Goal: Task Accomplishment & Management: Manage account settings

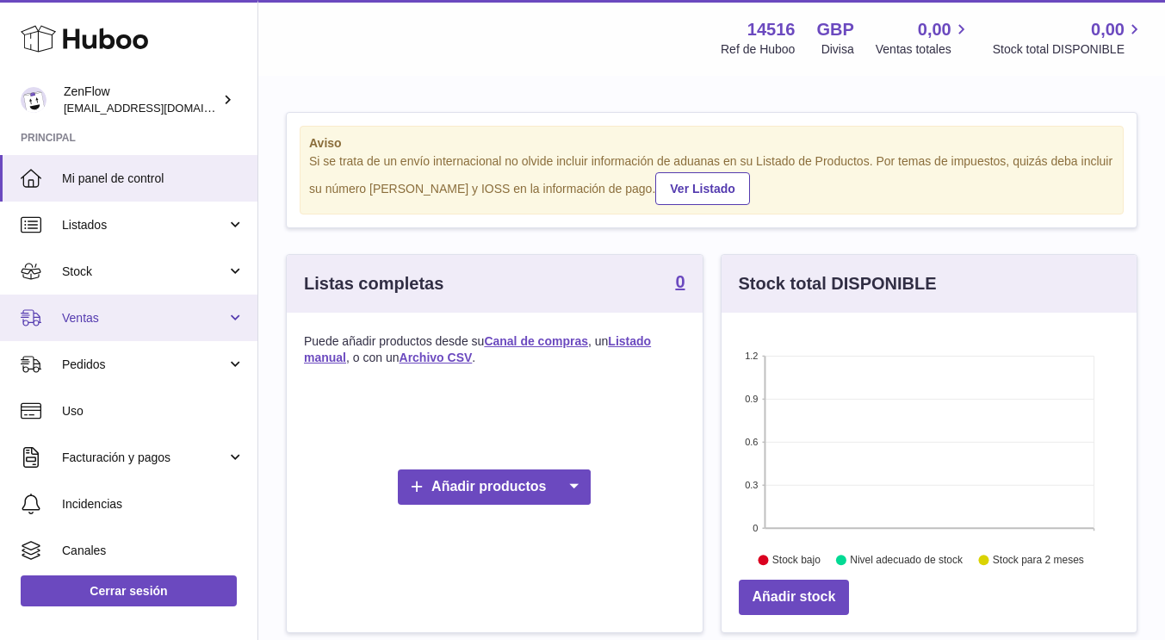
scroll to position [96, 0]
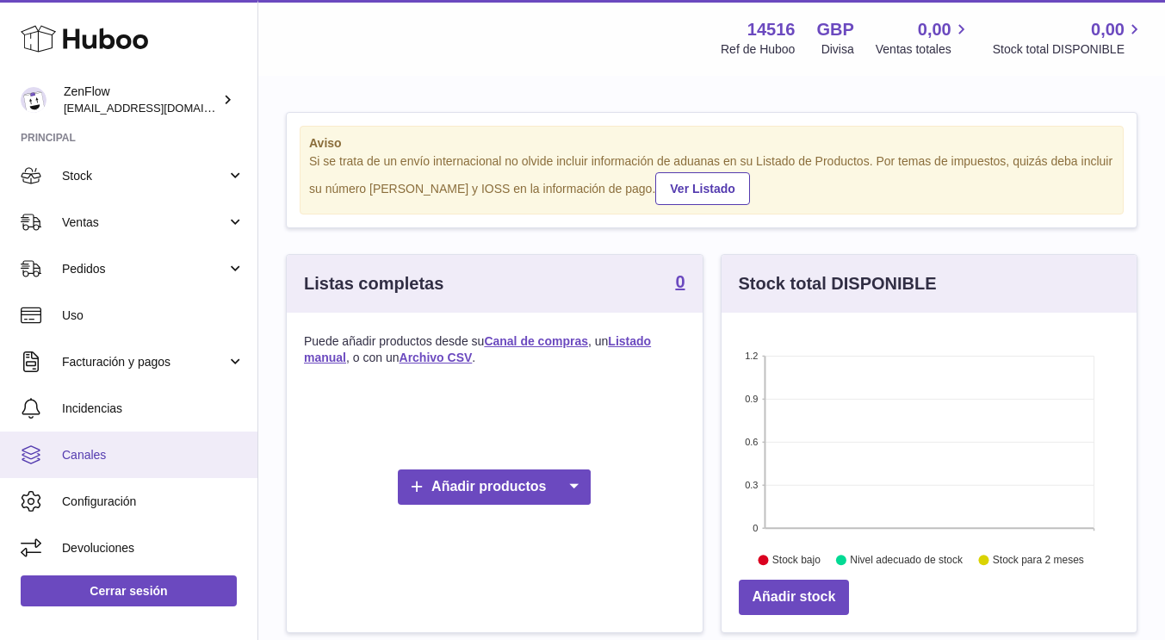
click at [103, 455] on span "Canales" at bounding box center [153, 455] width 183 height 16
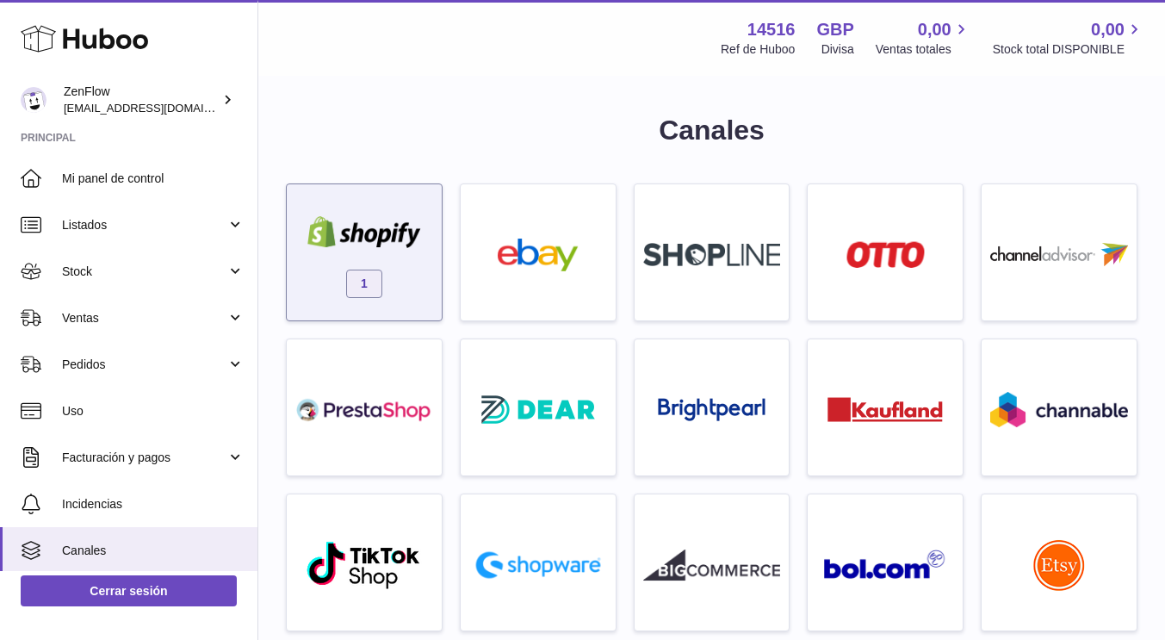
click at [376, 282] on span "1" at bounding box center [364, 284] width 36 height 28
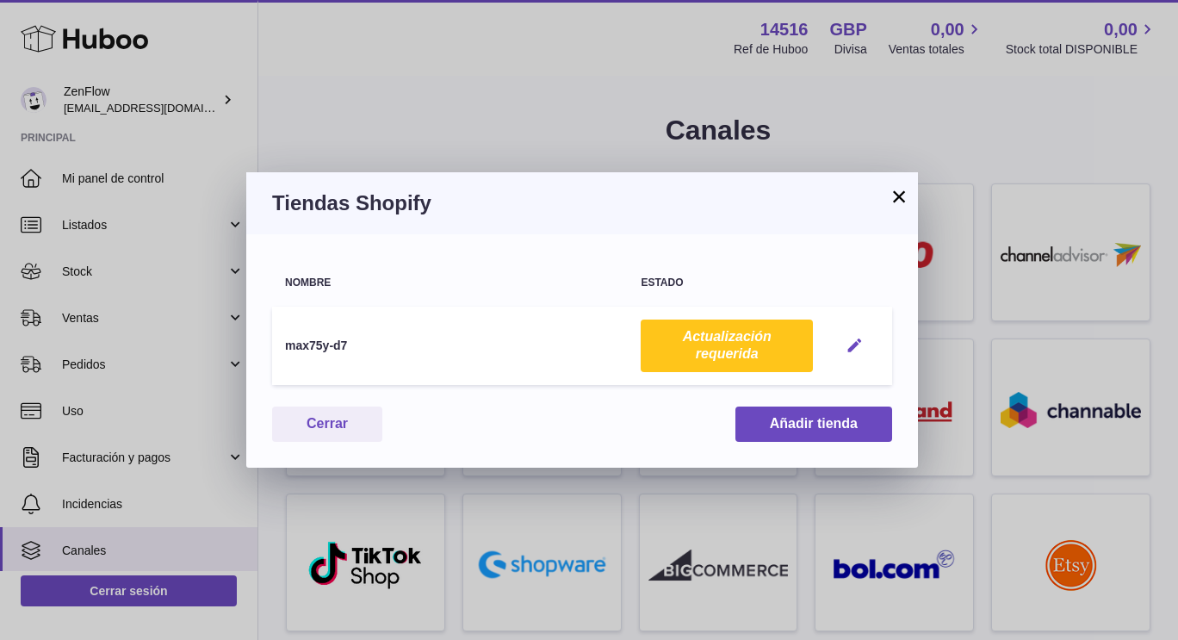
click at [849, 339] on em "button" at bounding box center [855, 346] width 18 height 18
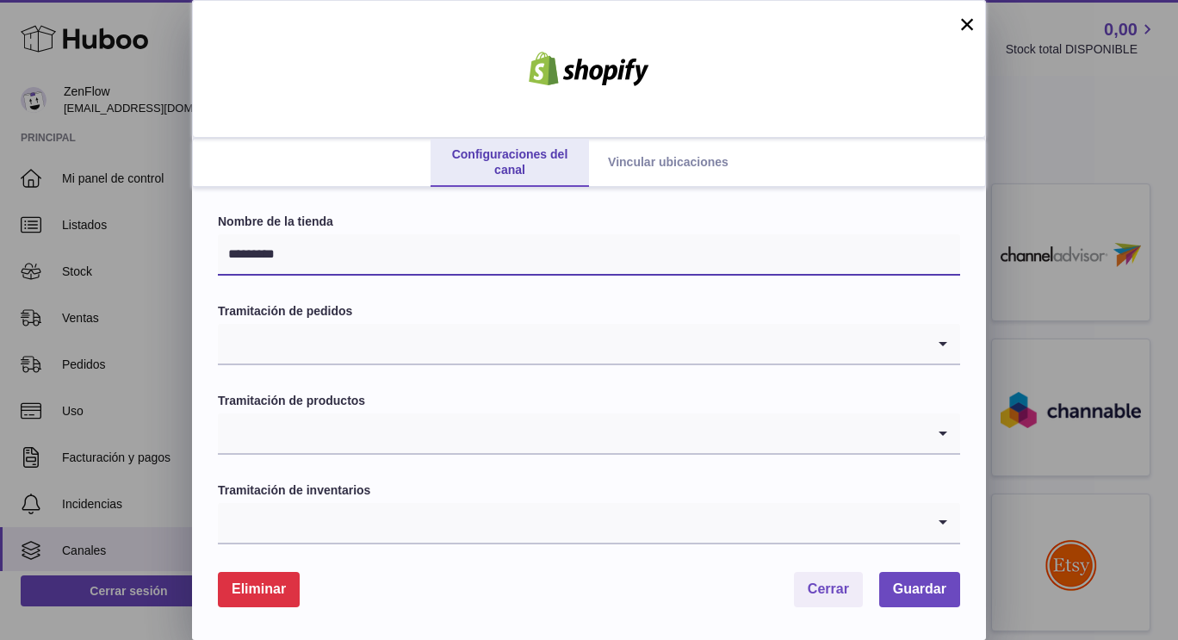
click at [354, 262] on input "*********" at bounding box center [589, 254] width 742 height 41
type input "*******"
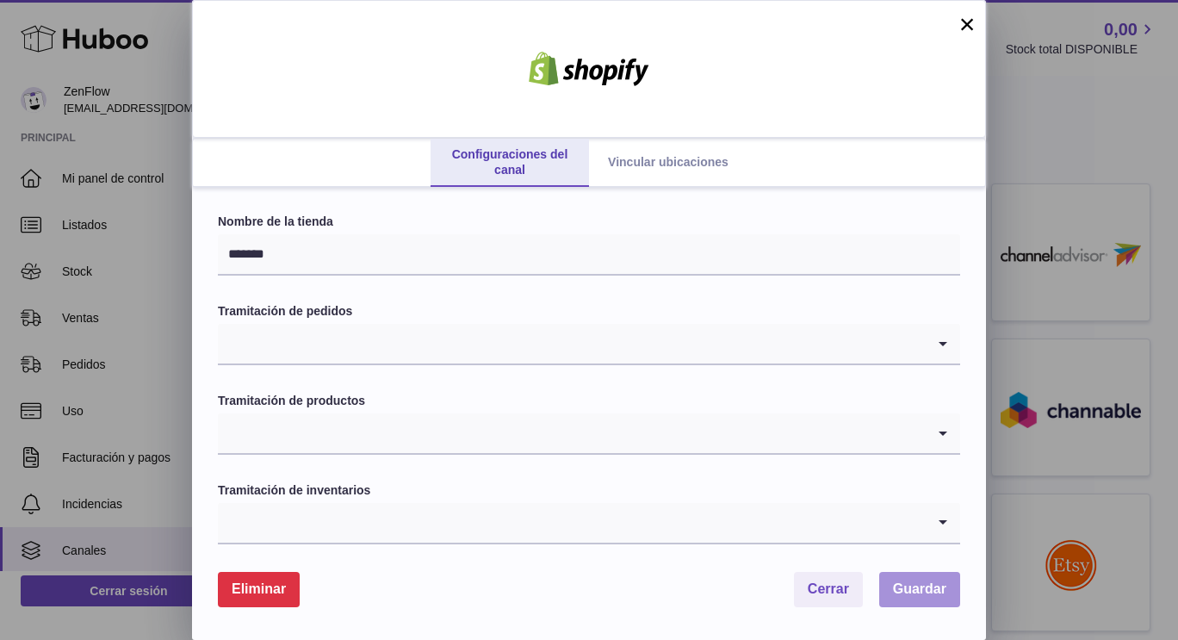
click at [919, 596] on span "Guardar" at bounding box center [919, 588] width 53 height 15
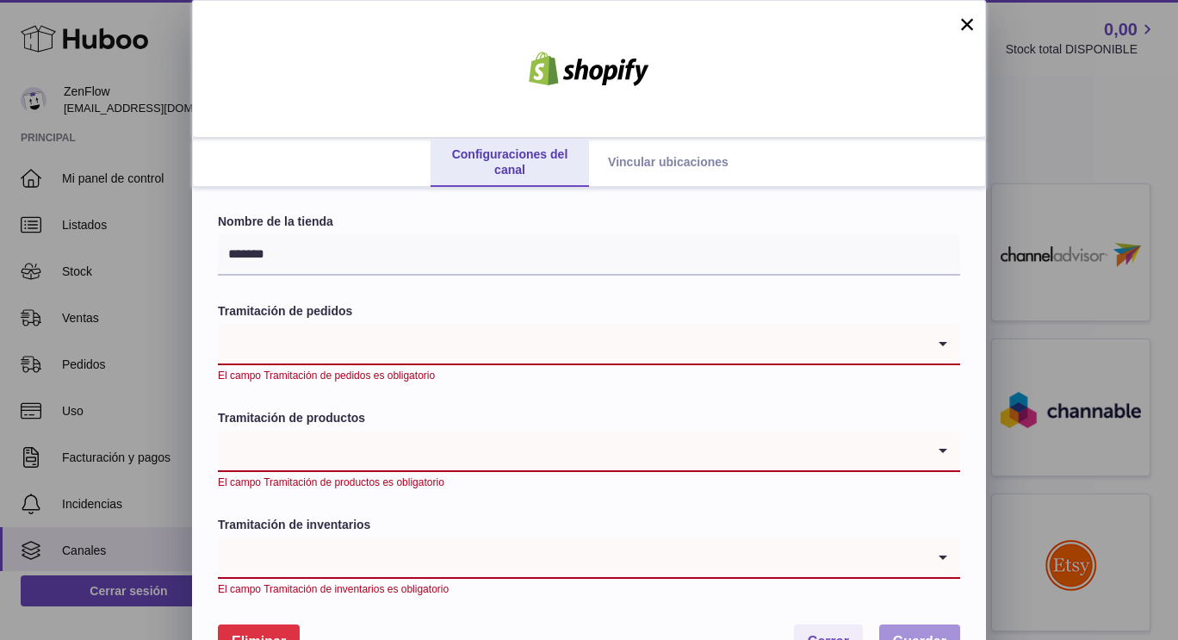
scroll to position [53, 0]
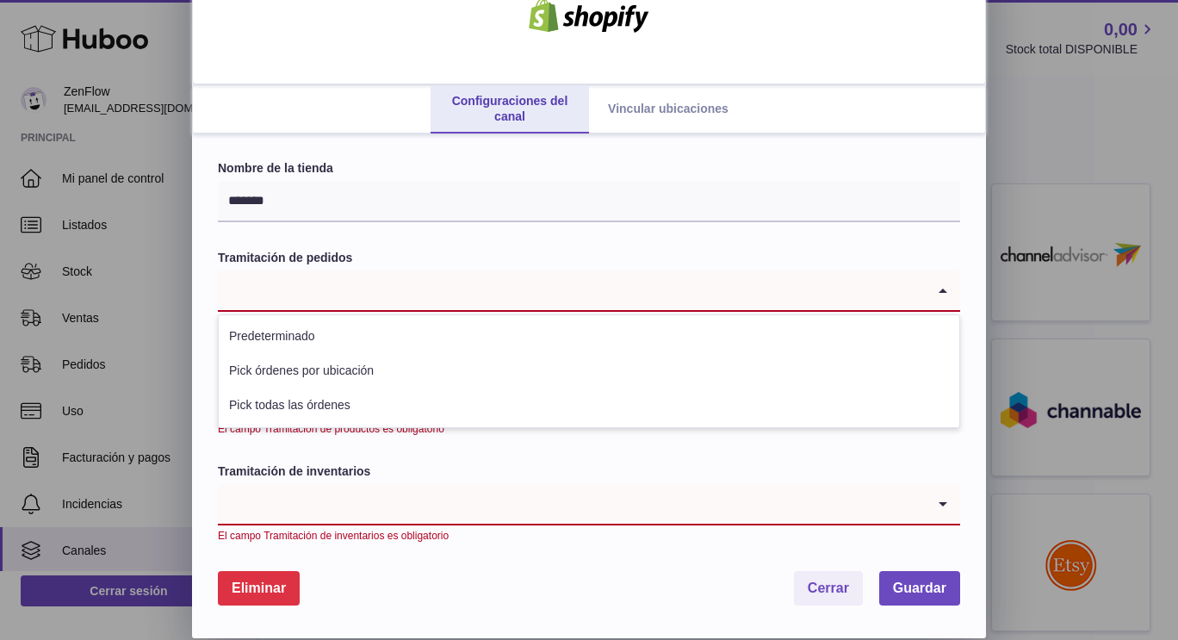
click at [543, 284] on input "Search for option" at bounding box center [572, 290] width 708 height 40
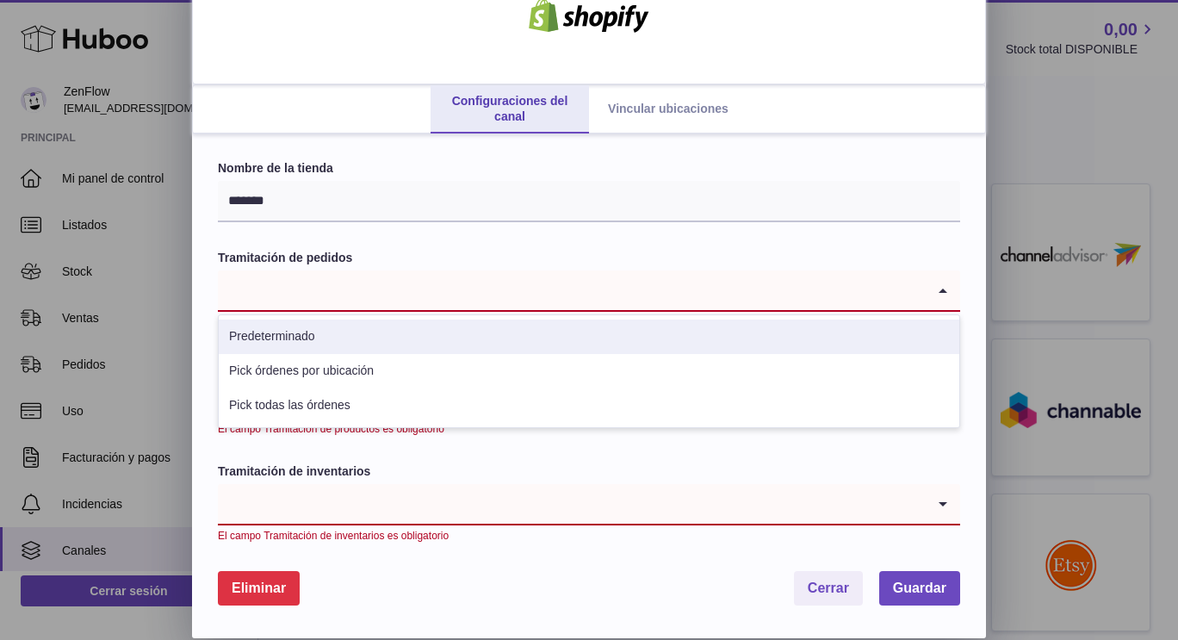
click at [655, 101] on link "Vincular ubicaciones" at bounding box center [668, 109] width 158 height 48
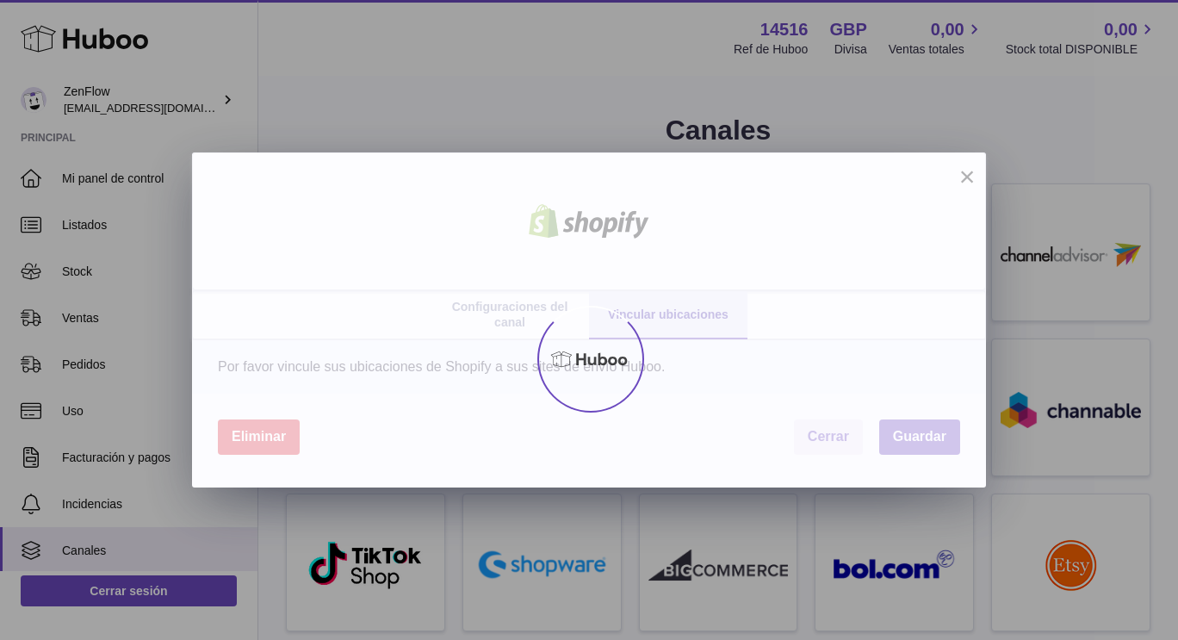
scroll to position [0, 0]
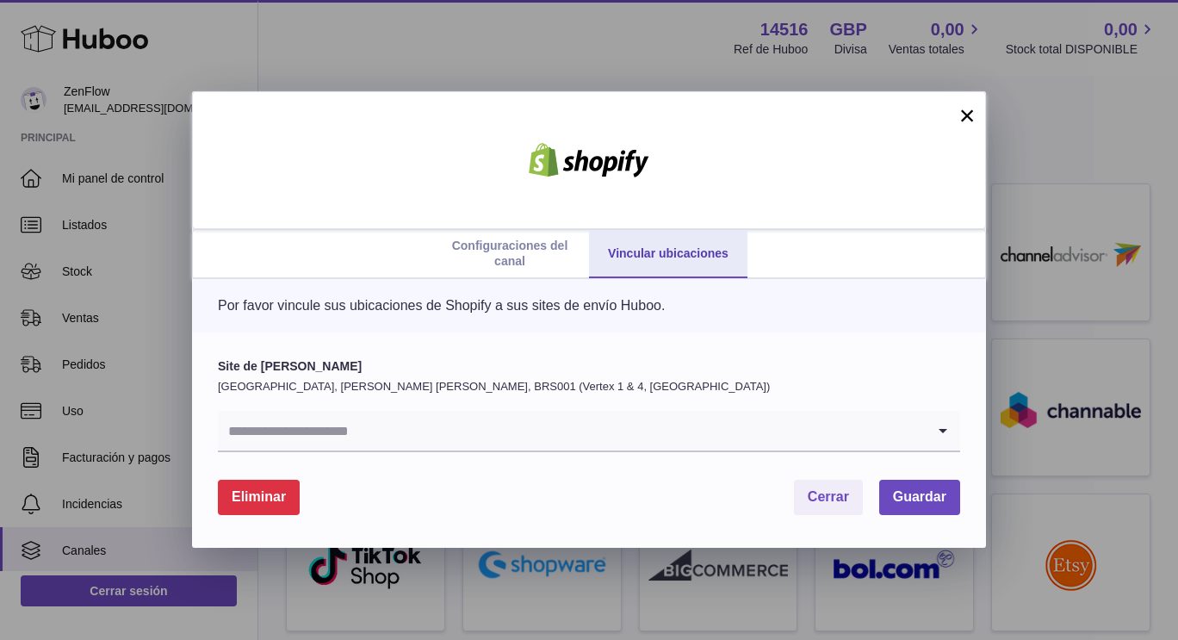
click at [495, 440] on input "Search for option" at bounding box center [572, 431] width 708 height 40
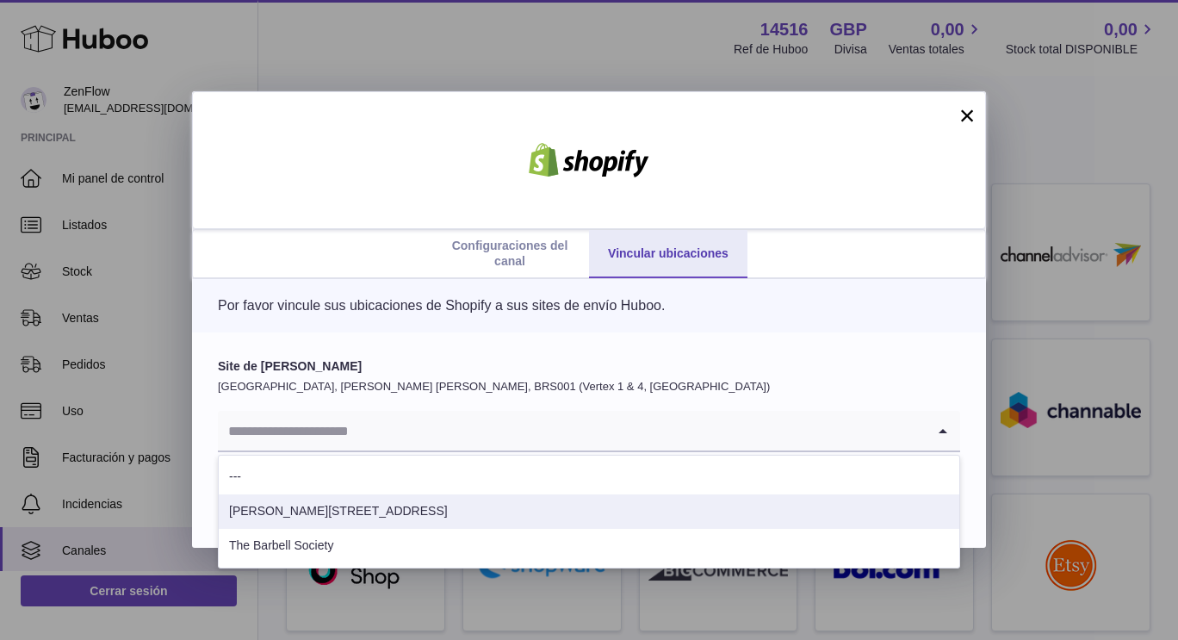
click at [317, 508] on li "Calle de Aguilón 11" at bounding box center [589, 511] width 741 height 34
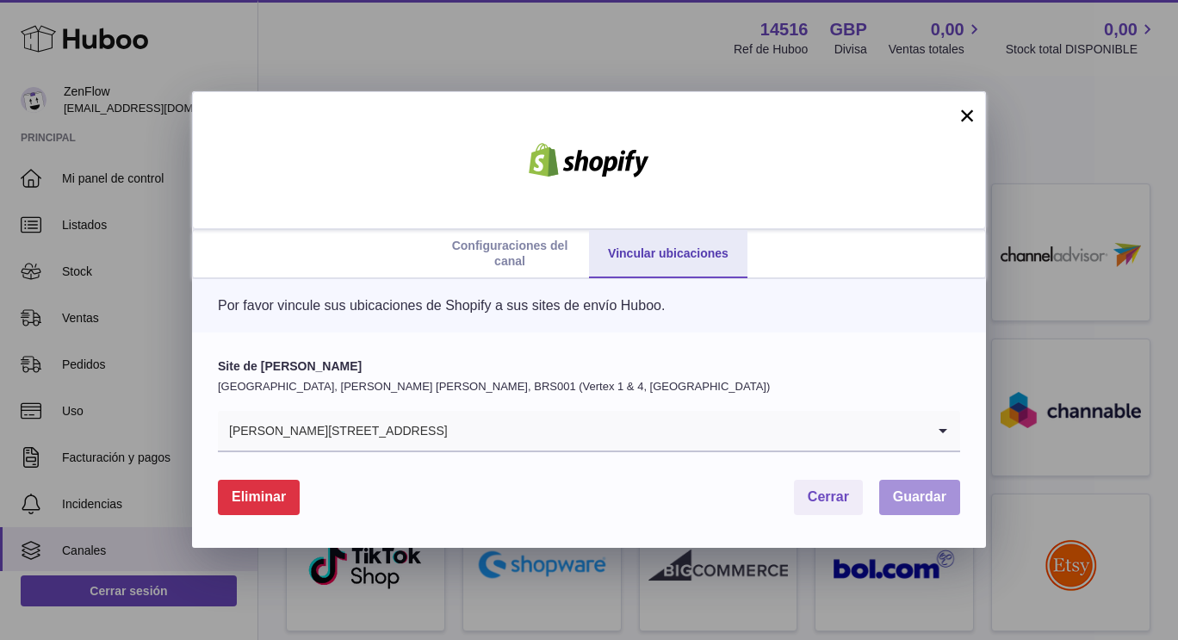
click at [923, 497] on span "Guardar" at bounding box center [919, 496] width 53 height 15
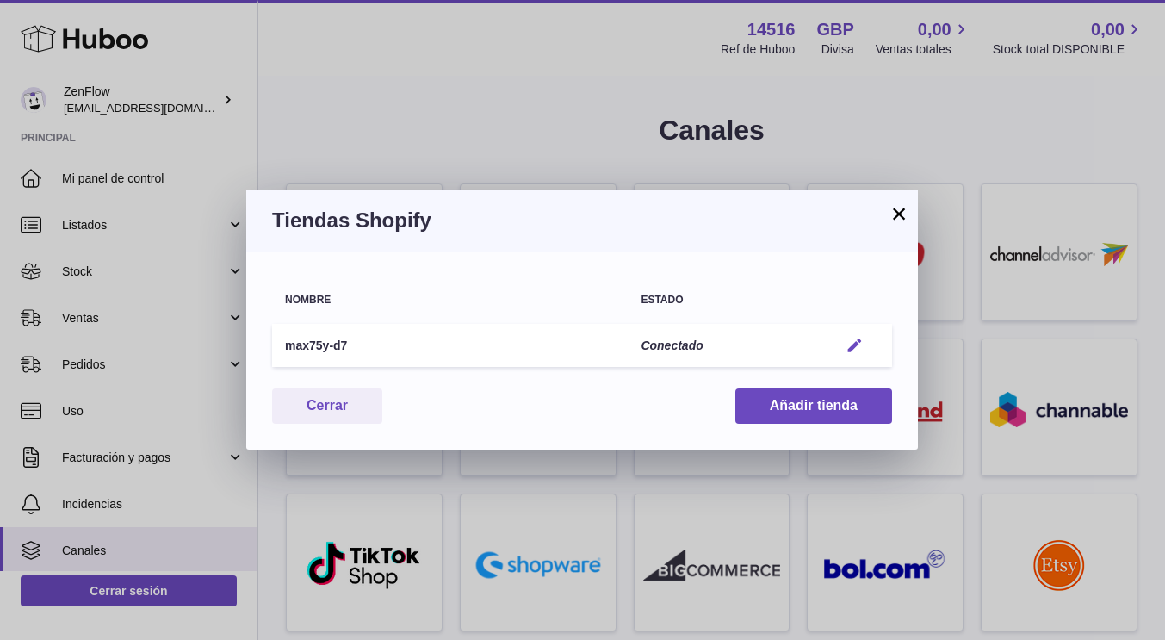
click at [853, 348] on em "button" at bounding box center [855, 346] width 18 height 18
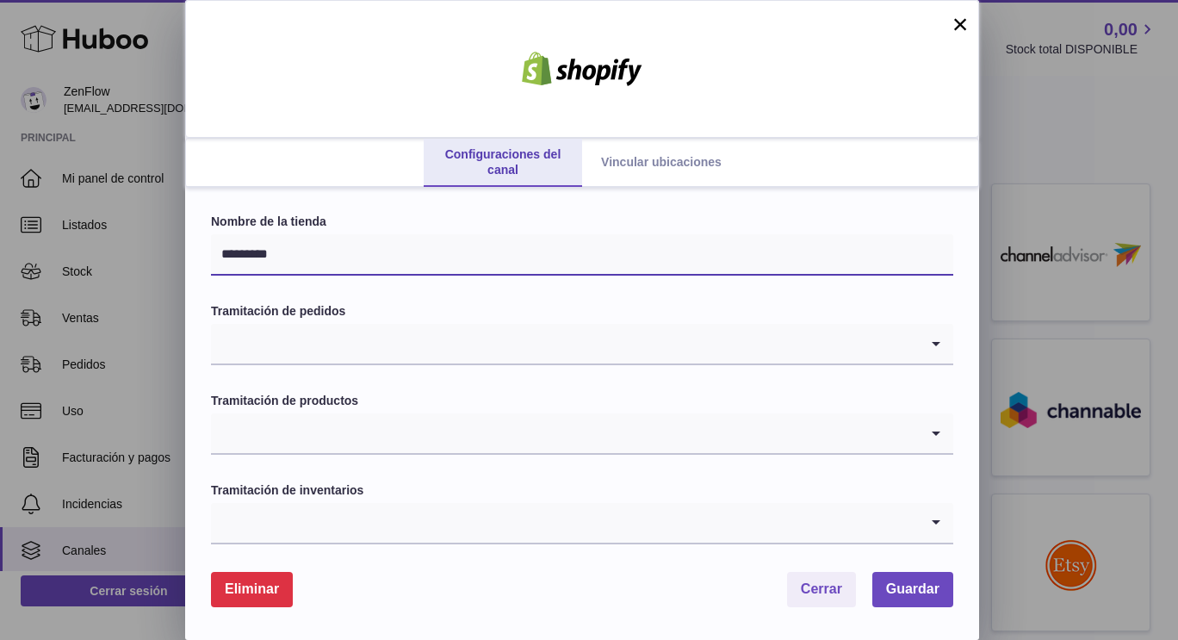
drag, startPoint x: 302, startPoint y: 253, endPoint x: 165, endPoint y: 226, distance: 140.5
click at [165, 226] on div "Configuraciones del canal Vincular ubicaciones × Nombre de la tienda ********* …" at bounding box center [589, 320] width 1178 height 640
type input "*******"
click at [303, 339] on input "Search for option" at bounding box center [565, 344] width 708 height 40
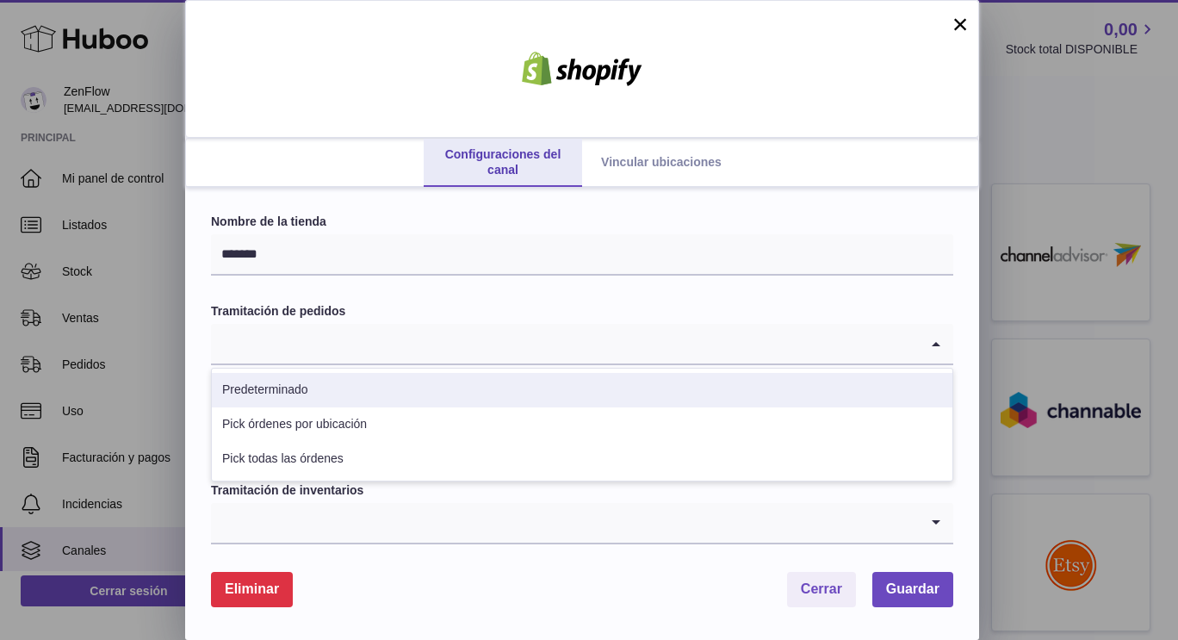
click at [292, 396] on li "Predeterminado" at bounding box center [582, 390] width 741 height 34
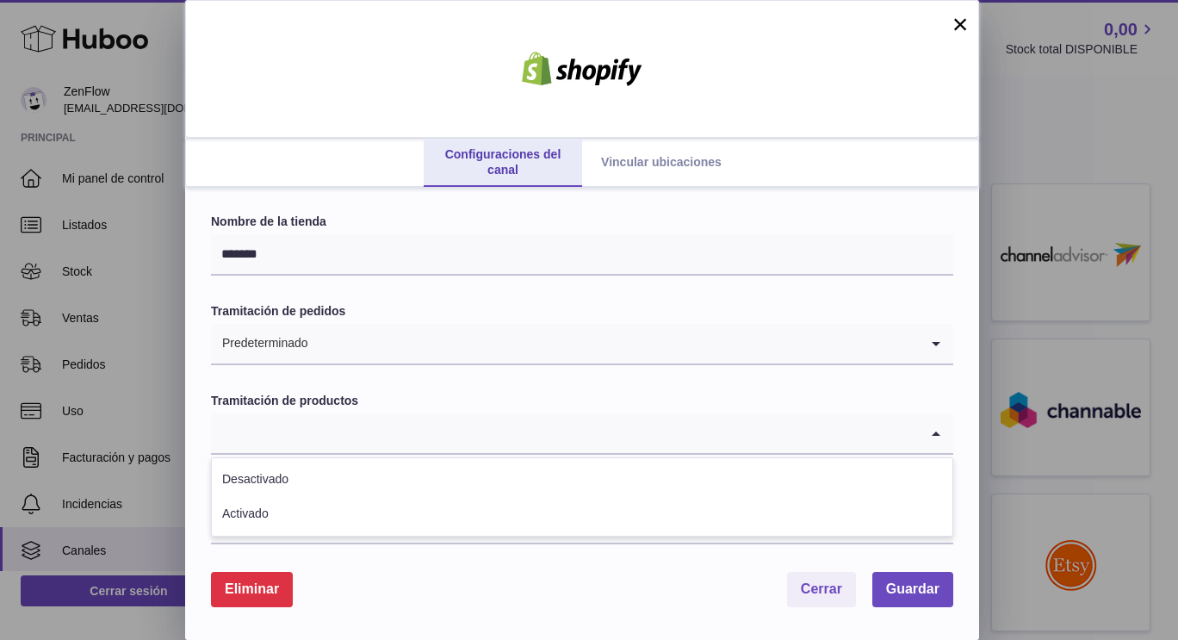
click at [277, 437] on input "Search for option" at bounding box center [565, 433] width 708 height 40
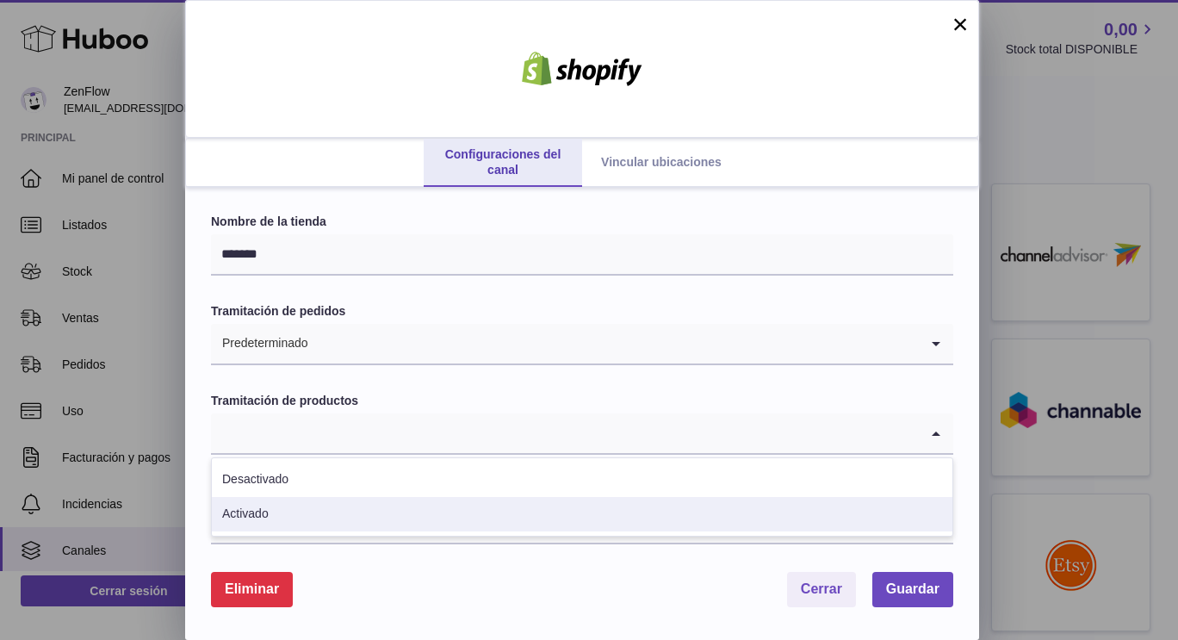
click at [255, 520] on li "Activado" at bounding box center [582, 514] width 741 height 34
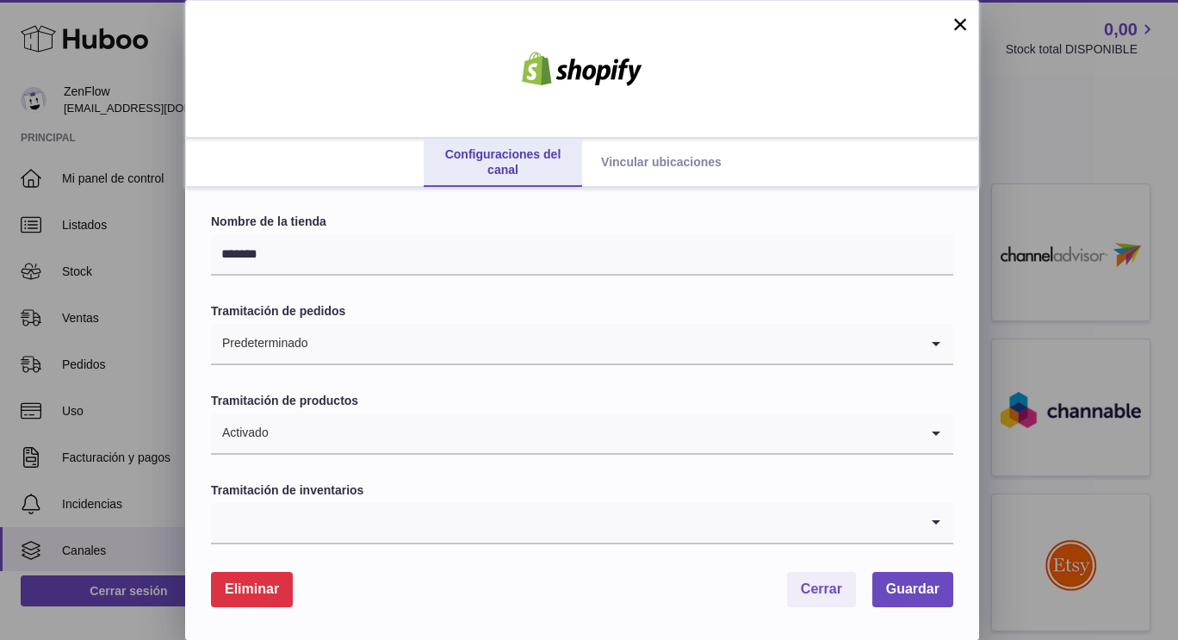
click at [321, 529] on input "Search for option" at bounding box center [565, 523] width 708 height 40
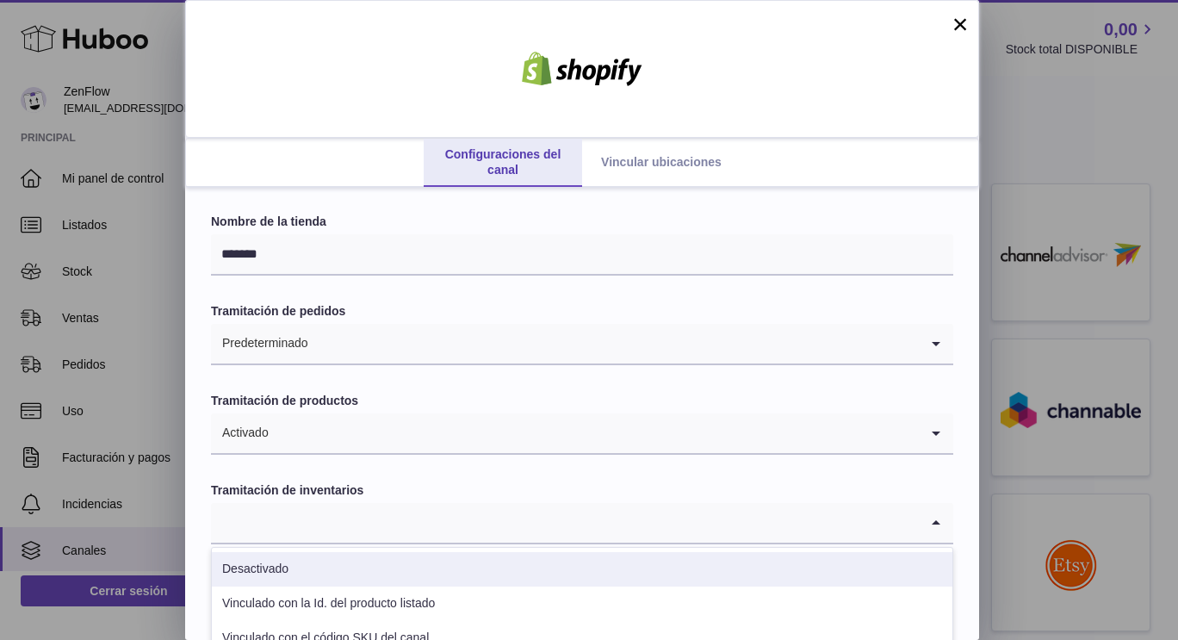
scroll to position [124, 0]
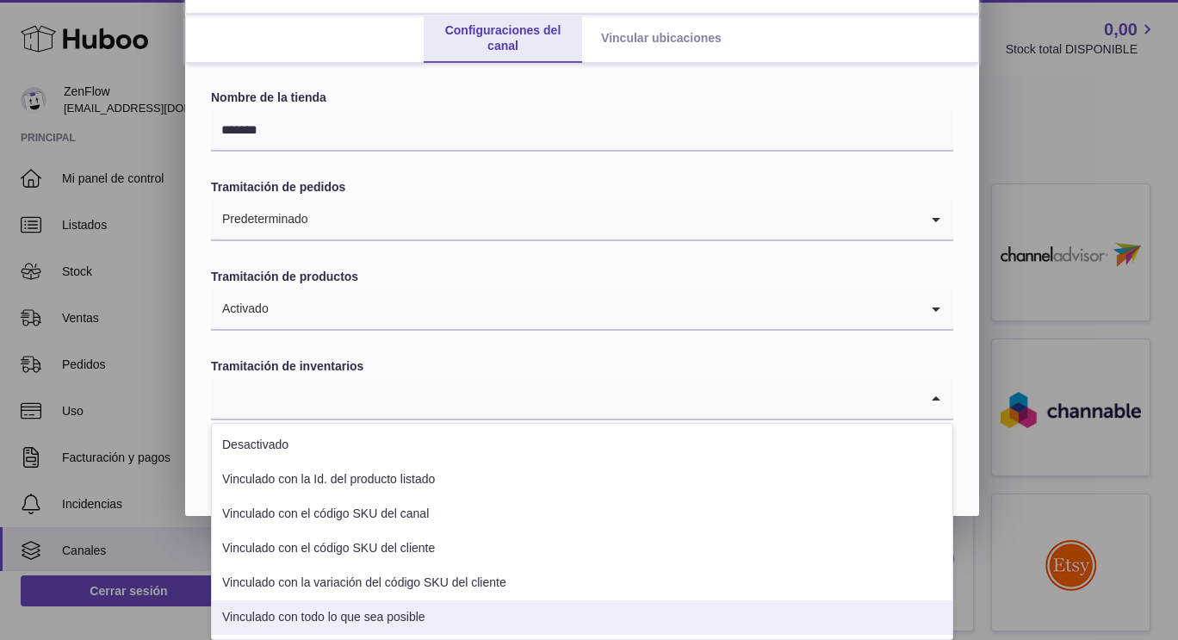
click at [386, 614] on li "Vinculado con todo lo que sea posible" at bounding box center [582, 617] width 741 height 34
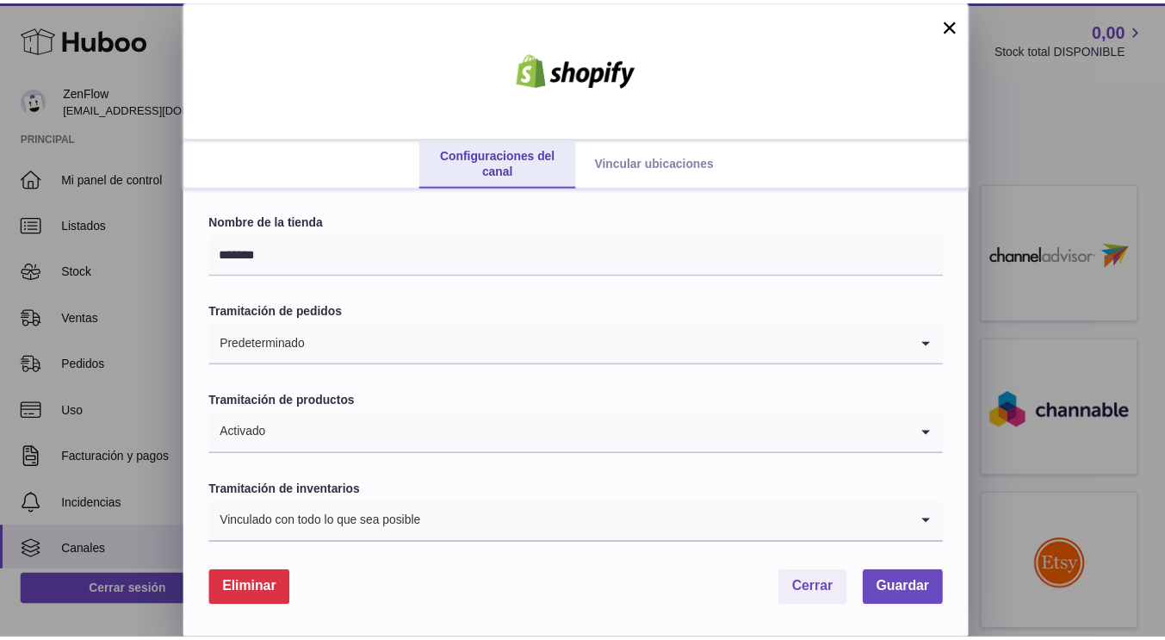
scroll to position [0, 0]
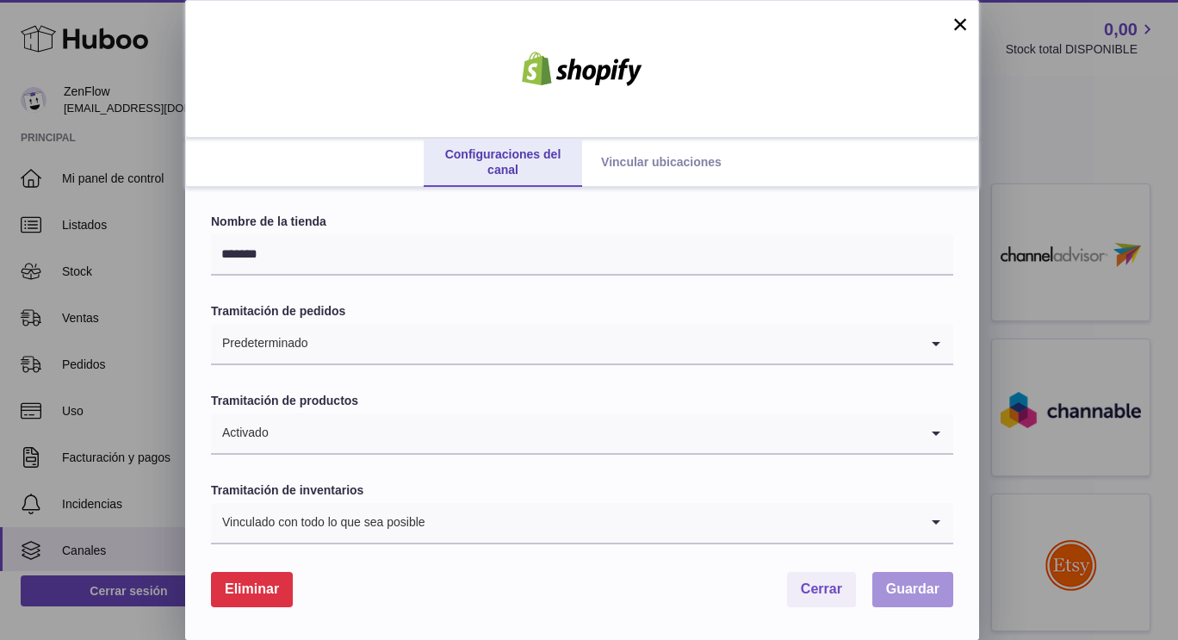
click at [914, 604] on button "Guardar" at bounding box center [913, 589] width 81 height 35
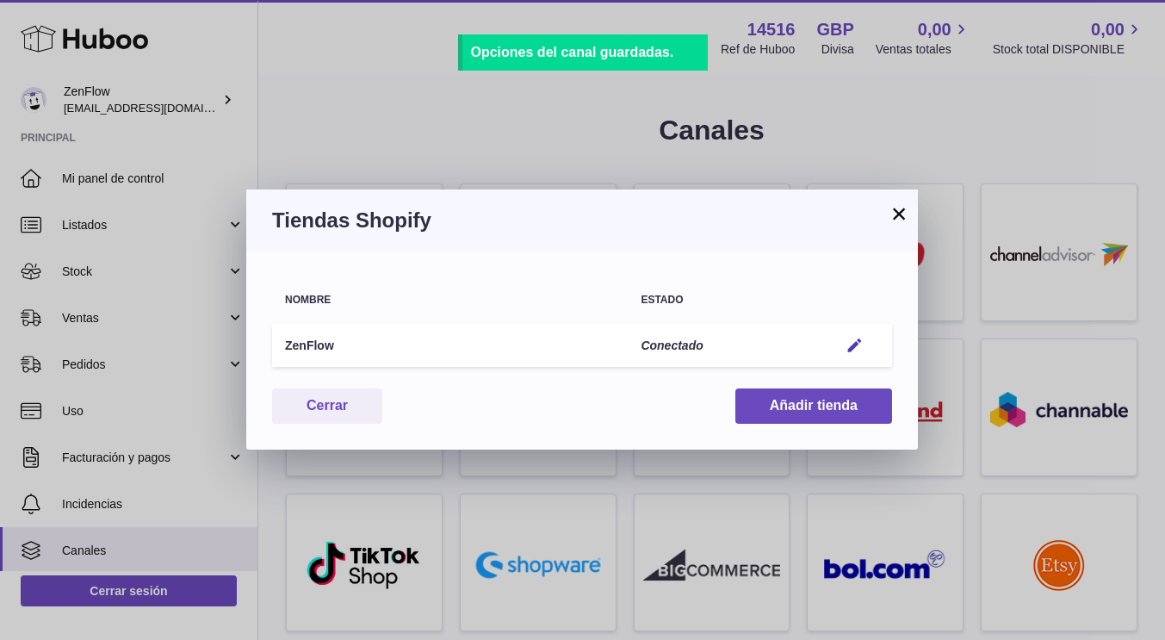
click at [897, 211] on button "×" at bounding box center [899, 213] width 21 height 21
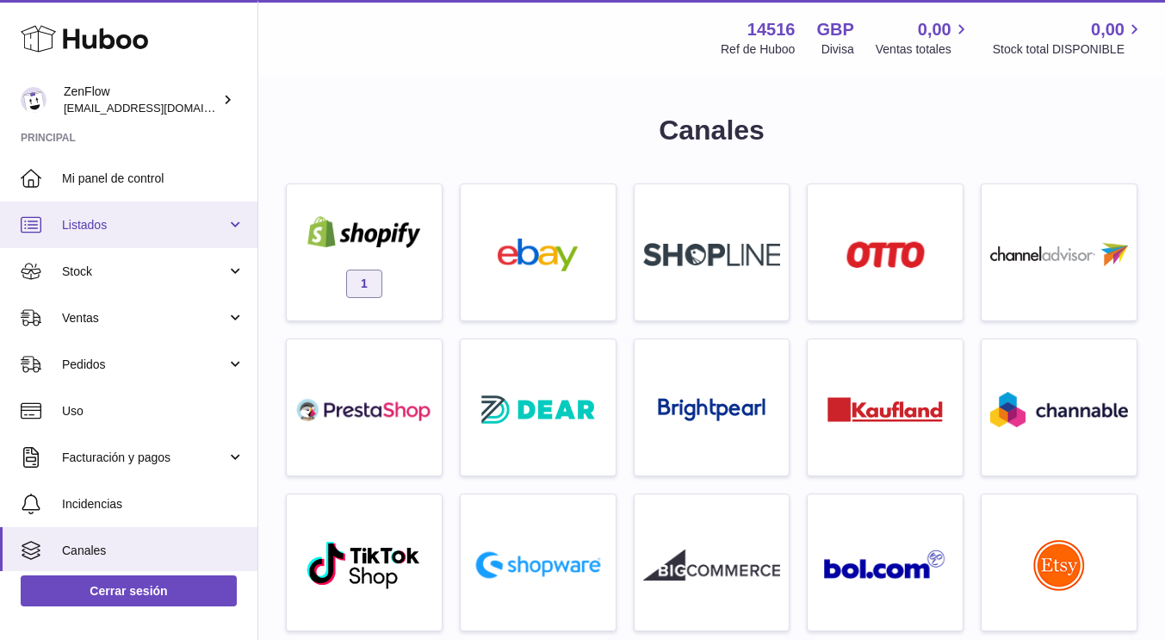
click at [161, 217] on span "Listados" at bounding box center [144, 225] width 165 height 16
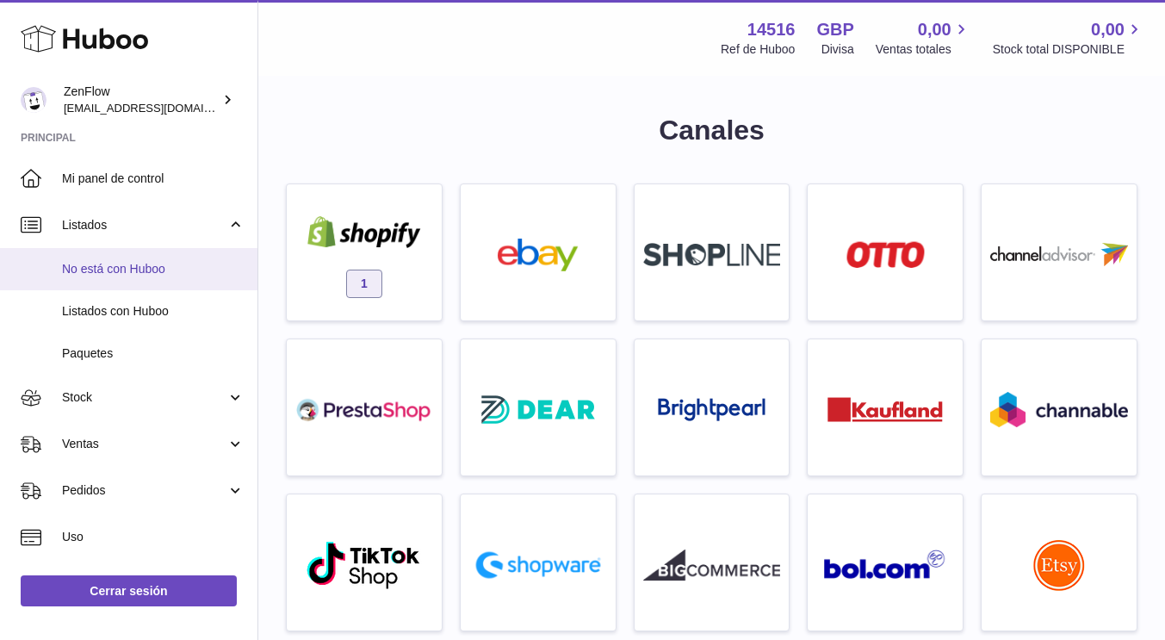
click at [127, 264] on span "No está con Huboo" at bounding box center [153, 269] width 183 height 16
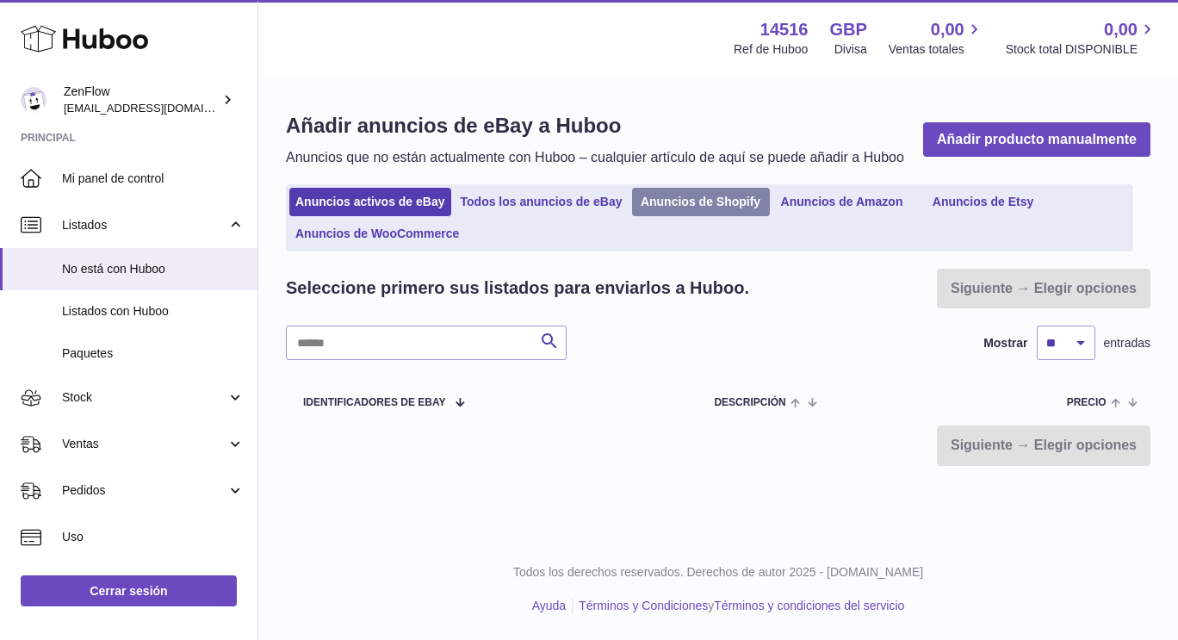
click at [677, 201] on link "Anuncios de Shopify" at bounding box center [701, 202] width 138 height 28
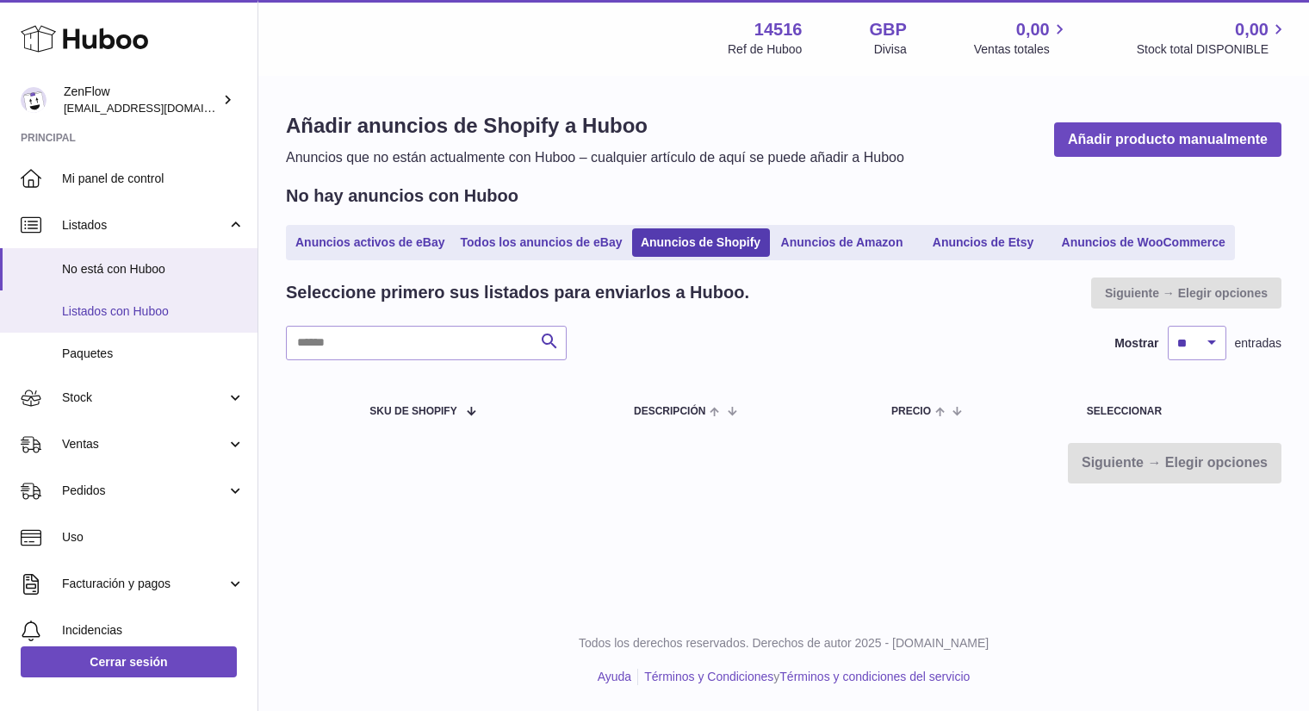
click at [132, 313] on span "Listados con Huboo" at bounding box center [153, 311] width 183 height 16
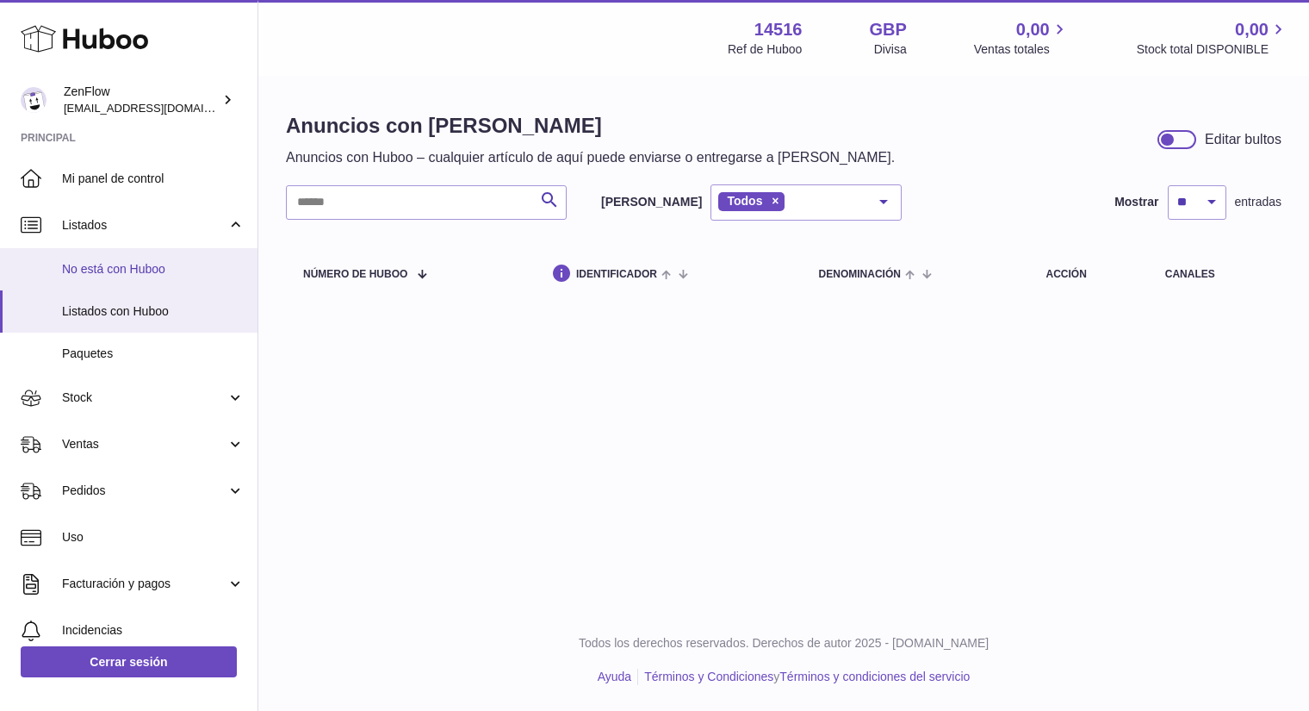
click at [115, 264] on span "No está con Huboo" at bounding box center [153, 269] width 183 height 16
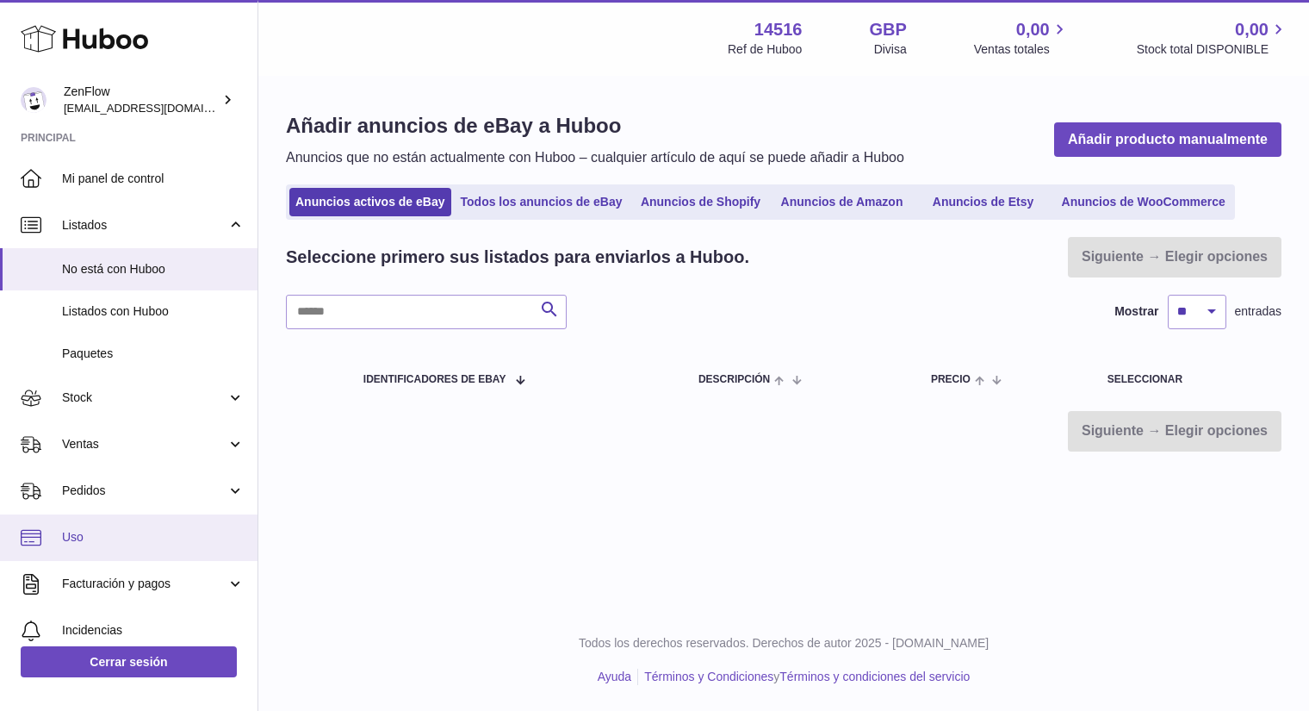
scroll to position [151, 0]
